Goal: Register for event/course

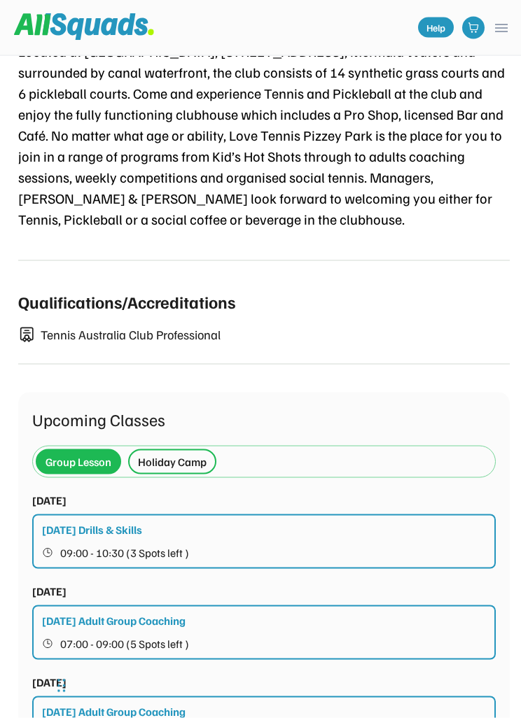
scroll to position [707, 0]
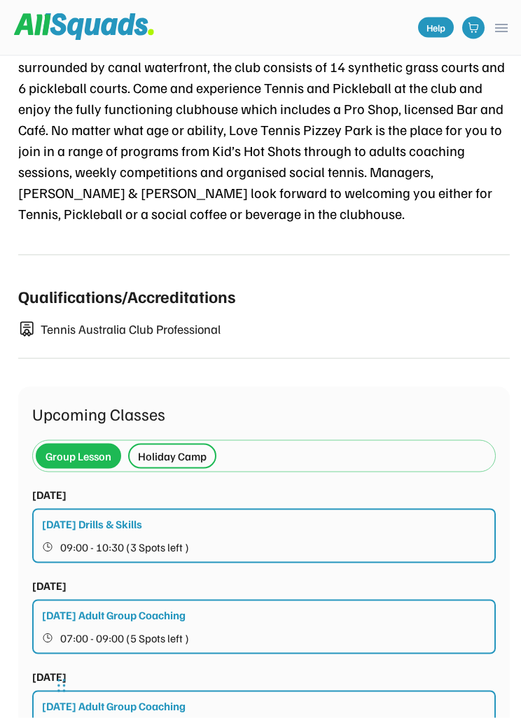
click at [174, 468] on div "Holiday Camp" at bounding box center [172, 456] width 88 height 25
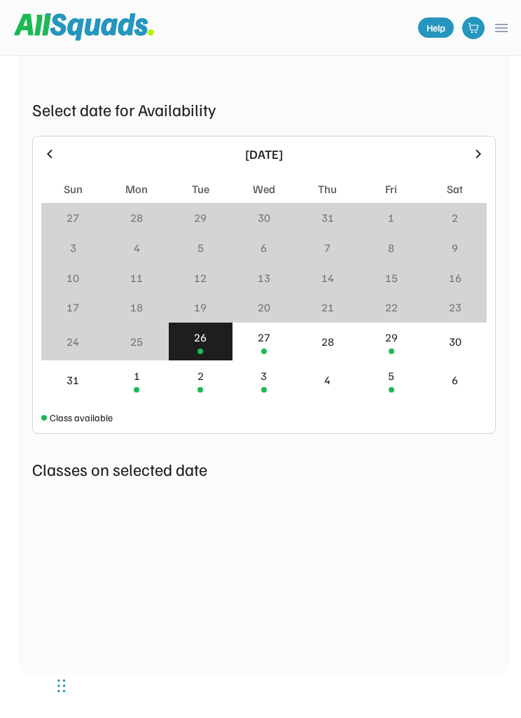
scroll to position [1127, 0]
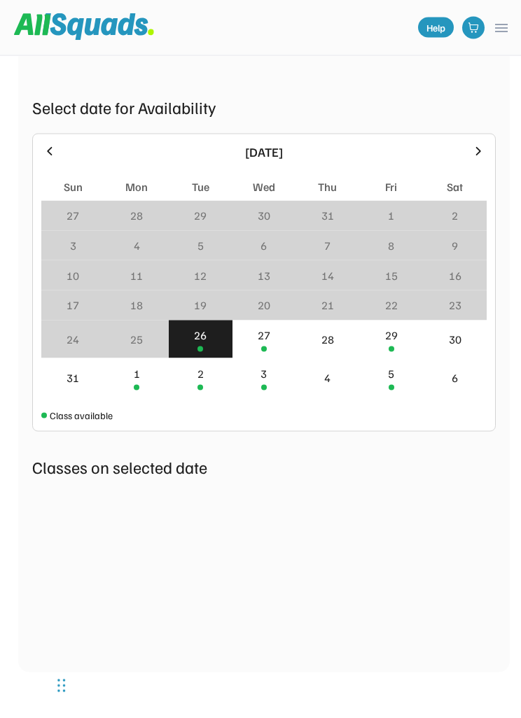
click at [480, 153] on icon at bounding box center [478, 151] width 15 height 15
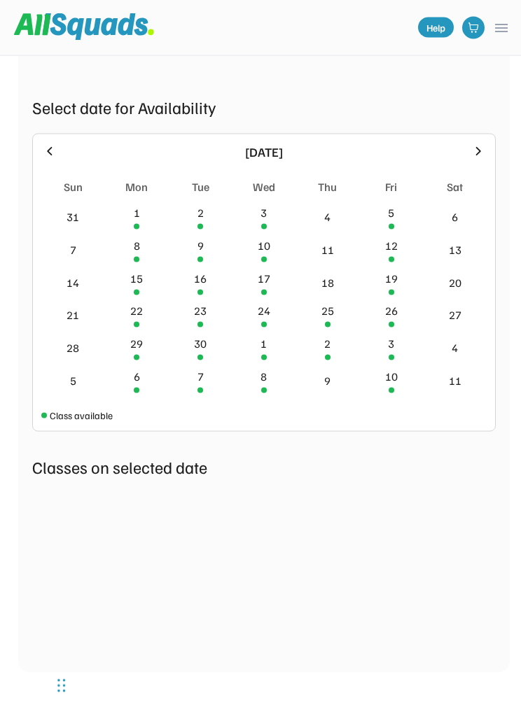
scroll to position [1128, 0]
click at [471, 155] on icon at bounding box center [478, 151] width 15 height 15
click at [48, 144] on icon at bounding box center [49, 151] width 15 height 15
click at [202, 352] on div "30" at bounding box center [201, 347] width 64 height 33
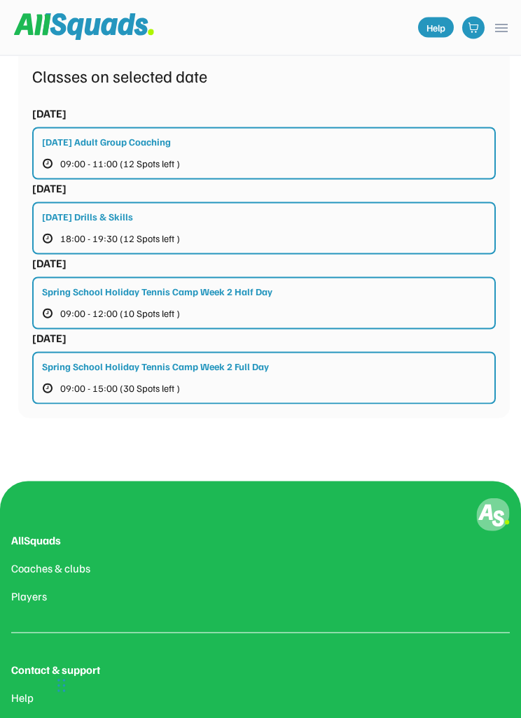
scroll to position [1519, 0]
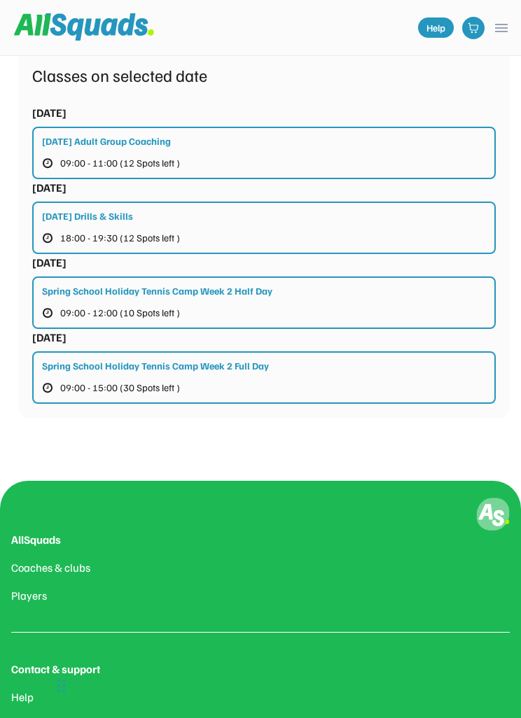
click at [109, 385] on span "09:00 - 15:00 (30 Spots left )" at bounding box center [120, 388] width 120 height 10
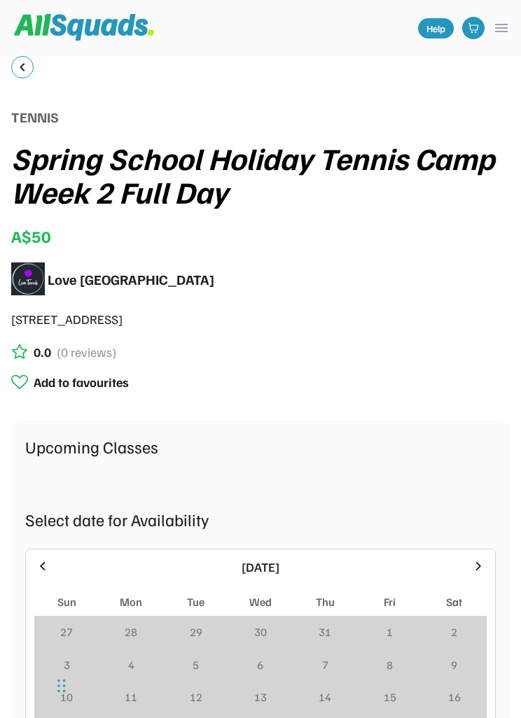
click at [16, 64] on button "keyboard_arrow_left" at bounding box center [22, 67] width 17 height 17
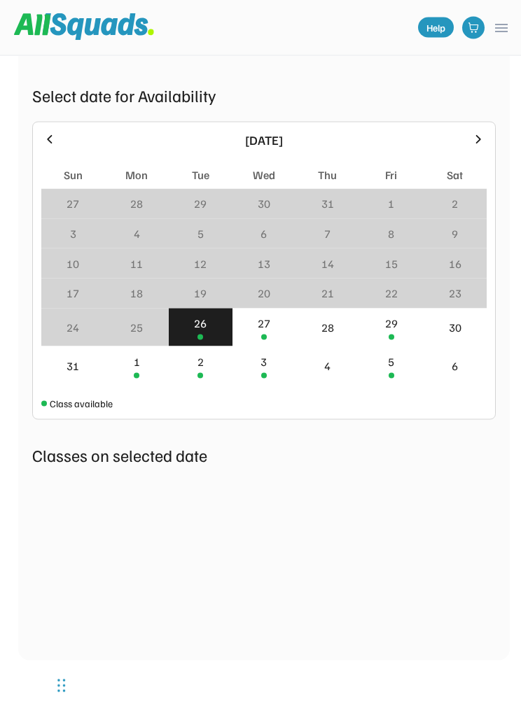
scroll to position [1672, 0]
click at [482, 137] on icon at bounding box center [478, 139] width 15 height 15
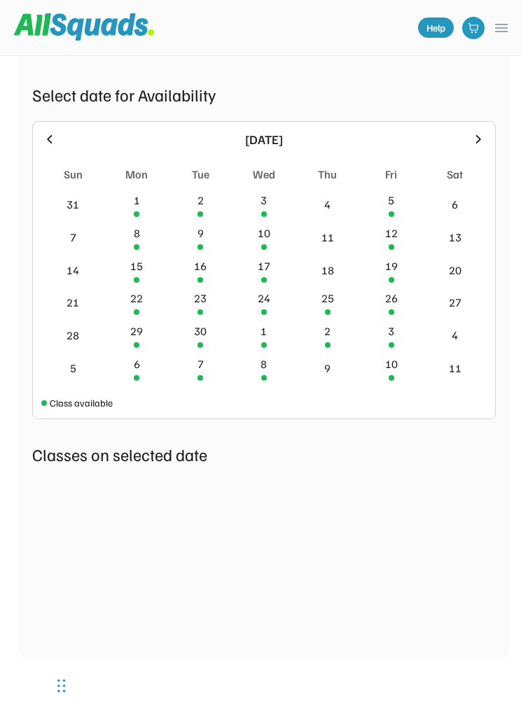
click at [479, 143] on icon at bounding box center [478, 139] width 15 height 15
click at [45, 134] on icon at bounding box center [49, 139] width 15 height 15
click at [202, 201] on div "2" at bounding box center [200, 200] width 6 height 17
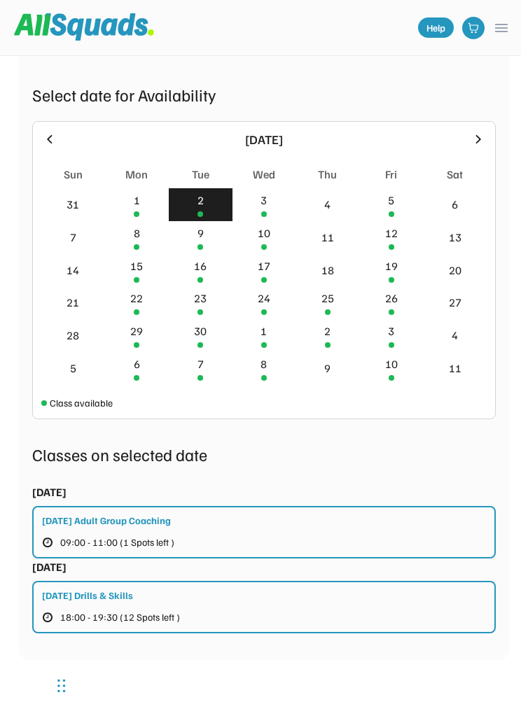
click at [202, 337] on div "30" at bounding box center [200, 331] width 13 height 17
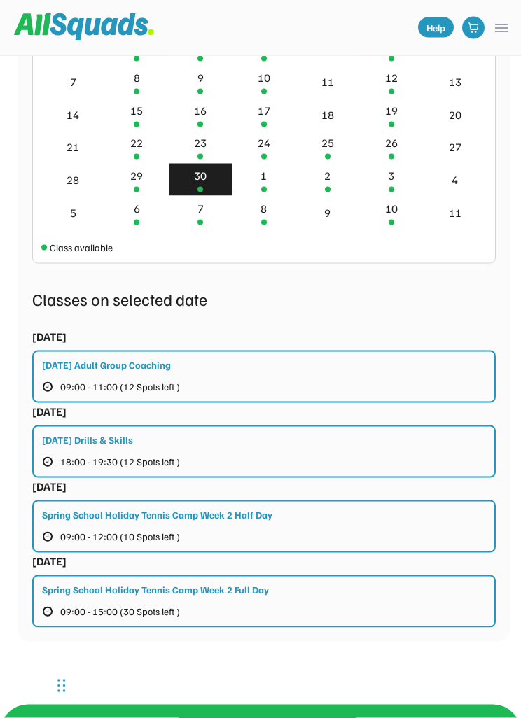
scroll to position [1828, 0]
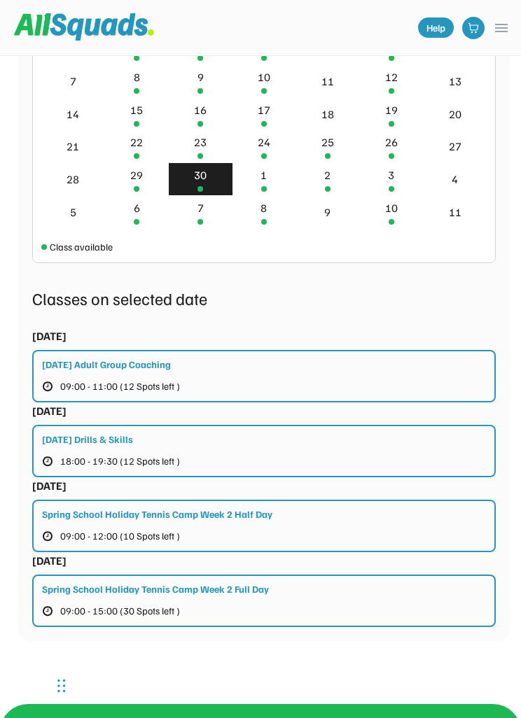
click at [309, 602] on div "Spring School Holiday Tennis Camp Week 2 Full Day 09:00 - 15:00 (30 Spots left )" at bounding box center [264, 601] width 464 height 53
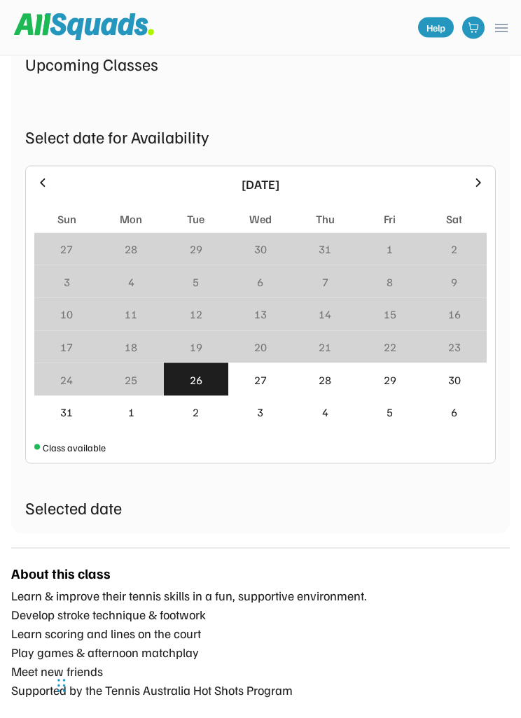
scroll to position [390, 0]
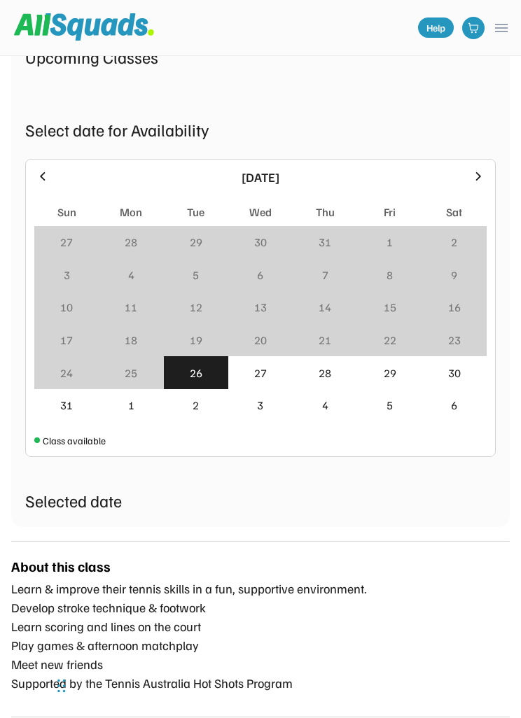
click at [263, 370] on div "27" at bounding box center [260, 373] width 13 height 17
click at [475, 179] on icon at bounding box center [478, 176] width 15 height 15
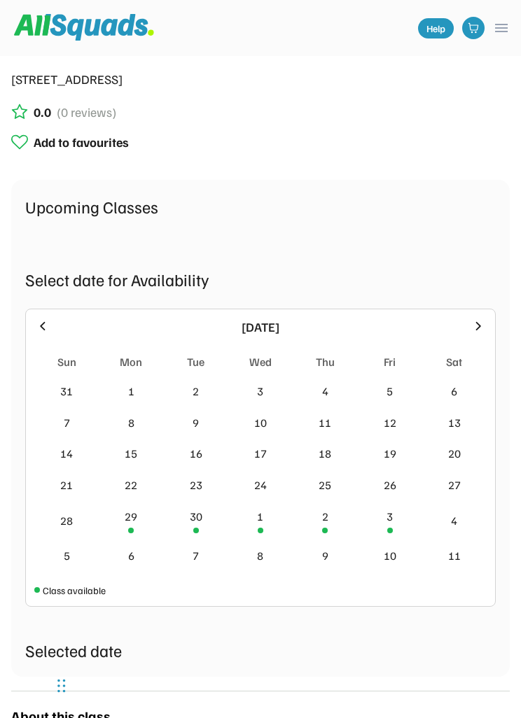
scroll to position [0, 0]
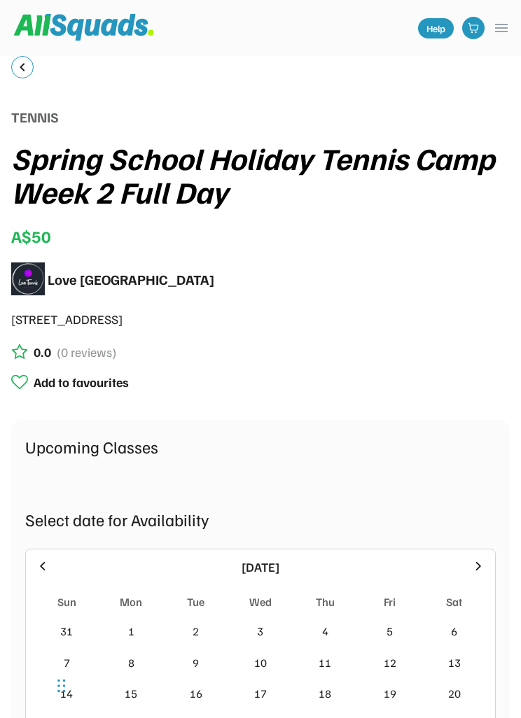
click at [508, 24] on button "menu" at bounding box center [501, 28] width 17 height 17
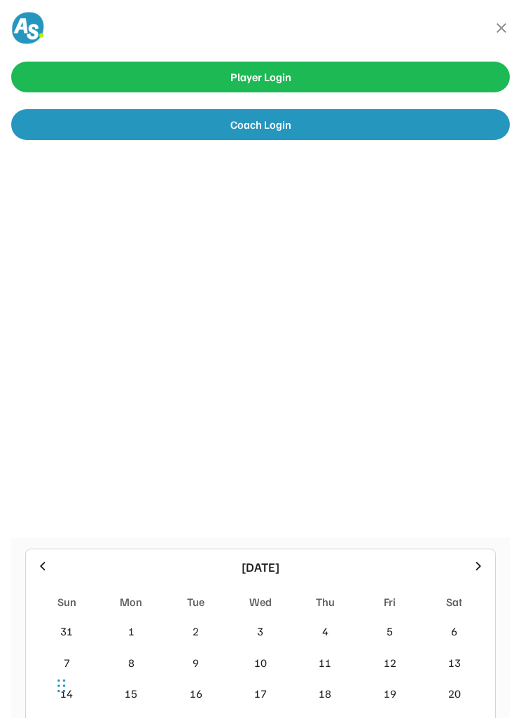
click at [495, 27] on button "close" at bounding box center [501, 28] width 17 height 17
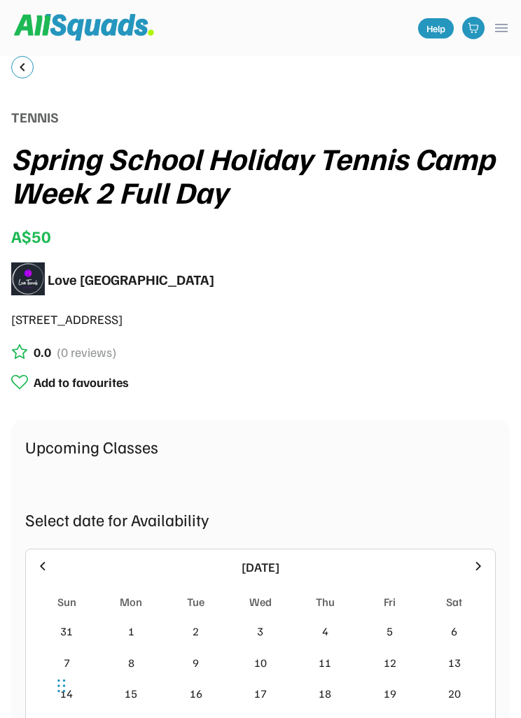
click at [46, 19] on img at bounding box center [84, 27] width 140 height 27
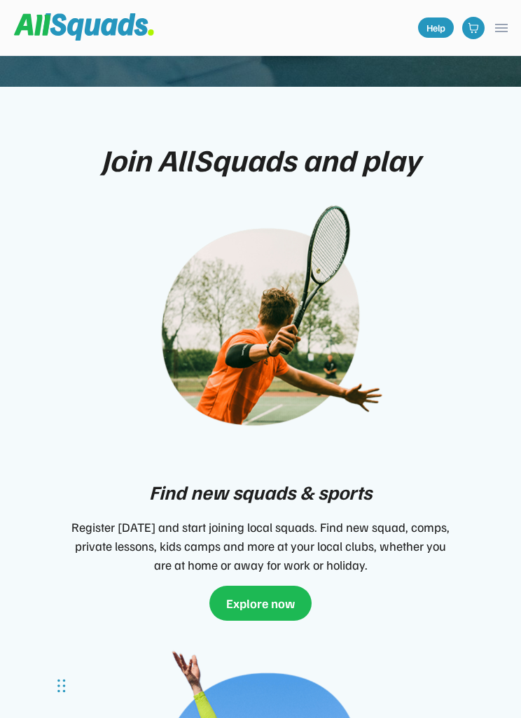
scroll to position [465, 0]
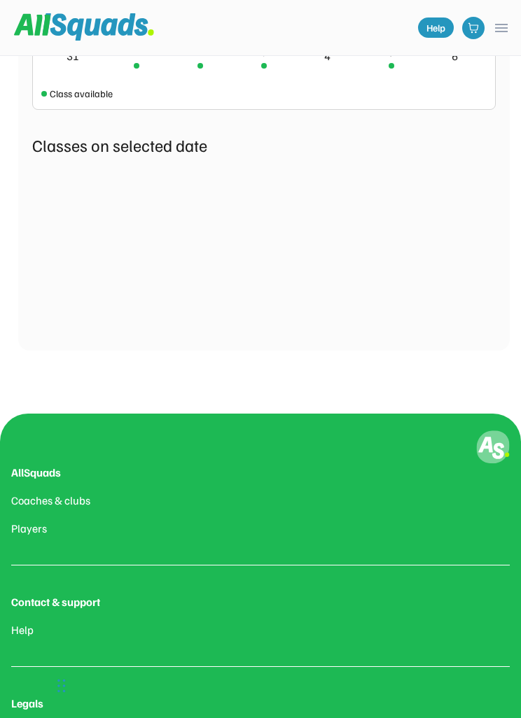
scroll to position [1512, 0]
